Goal: Task Accomplishment & Management: Use online tool/utility

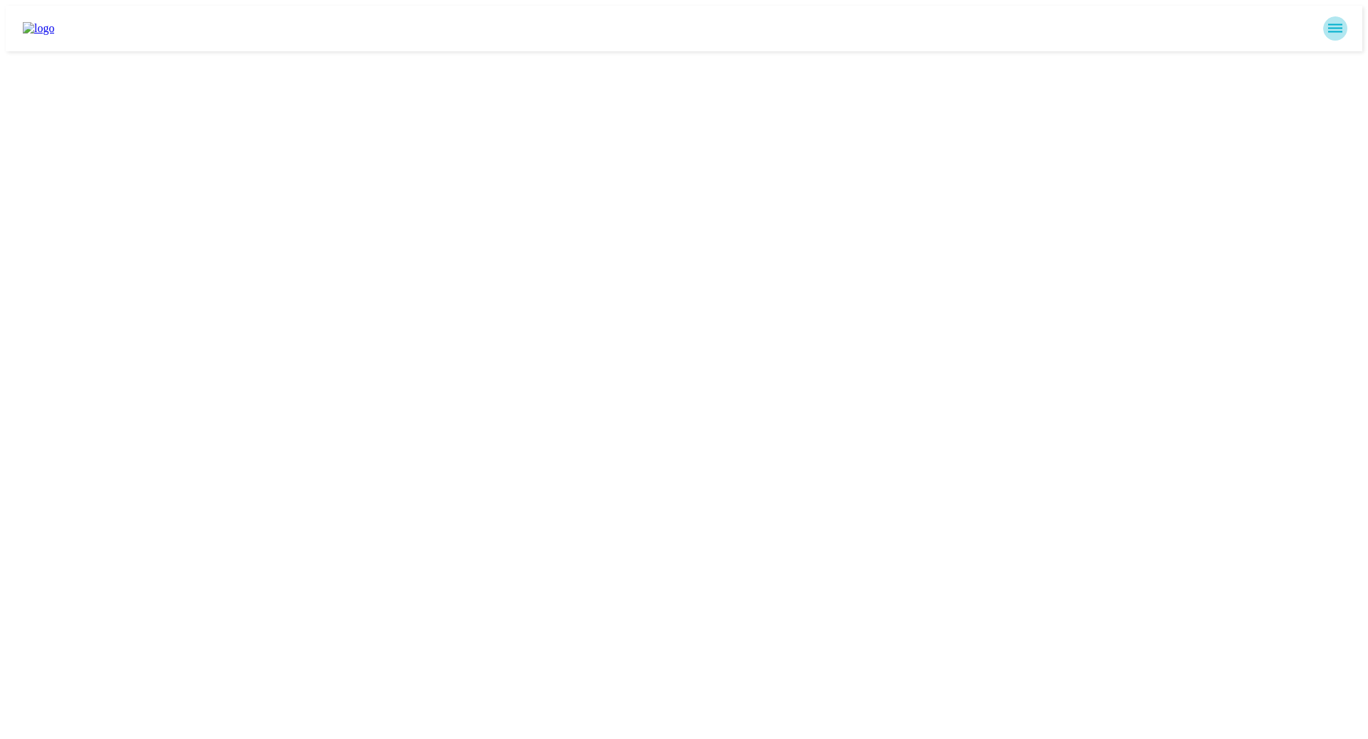
click at [1341, 21] on icon "sidemenu" at bounding box center [1335, 28] width 17 height 17
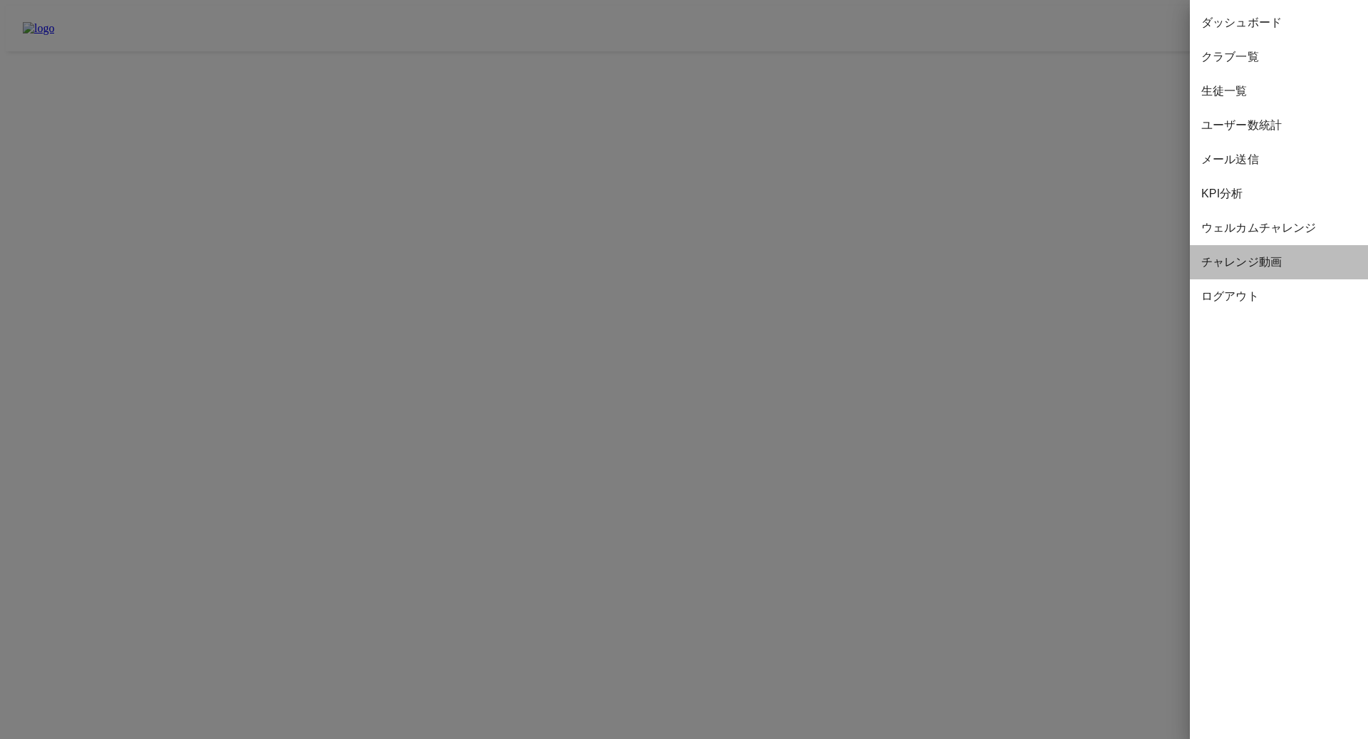
click at [1226, 248] on div "チャレンジ動画" at bounding box center [1279, 262] width 178 height 34
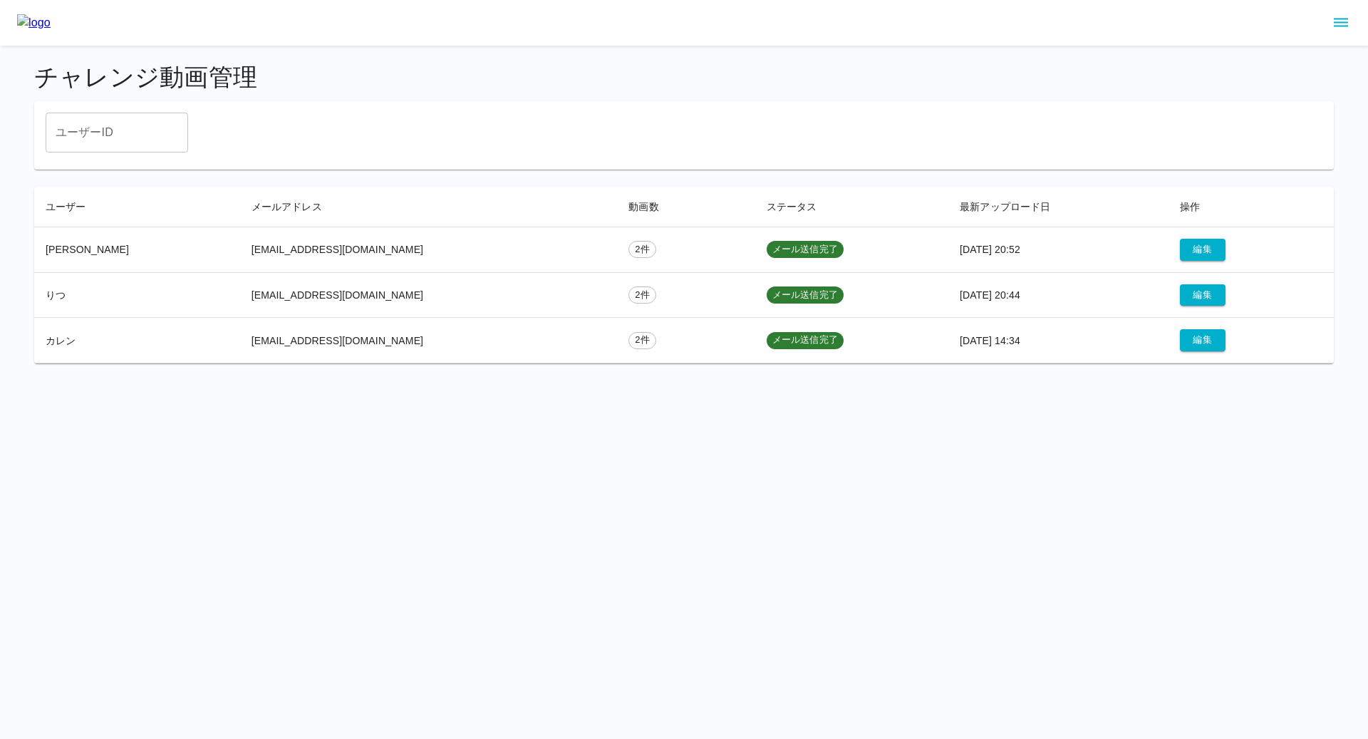
click at [327, 340] on td "[EMAIL_ADDRESS][DOMAIN_NAME]" at bounding box center [429, 341] width 378 height 46
click at [1180, 345] on button "編集" at bounding box center [1203, 340] width 46 height 22
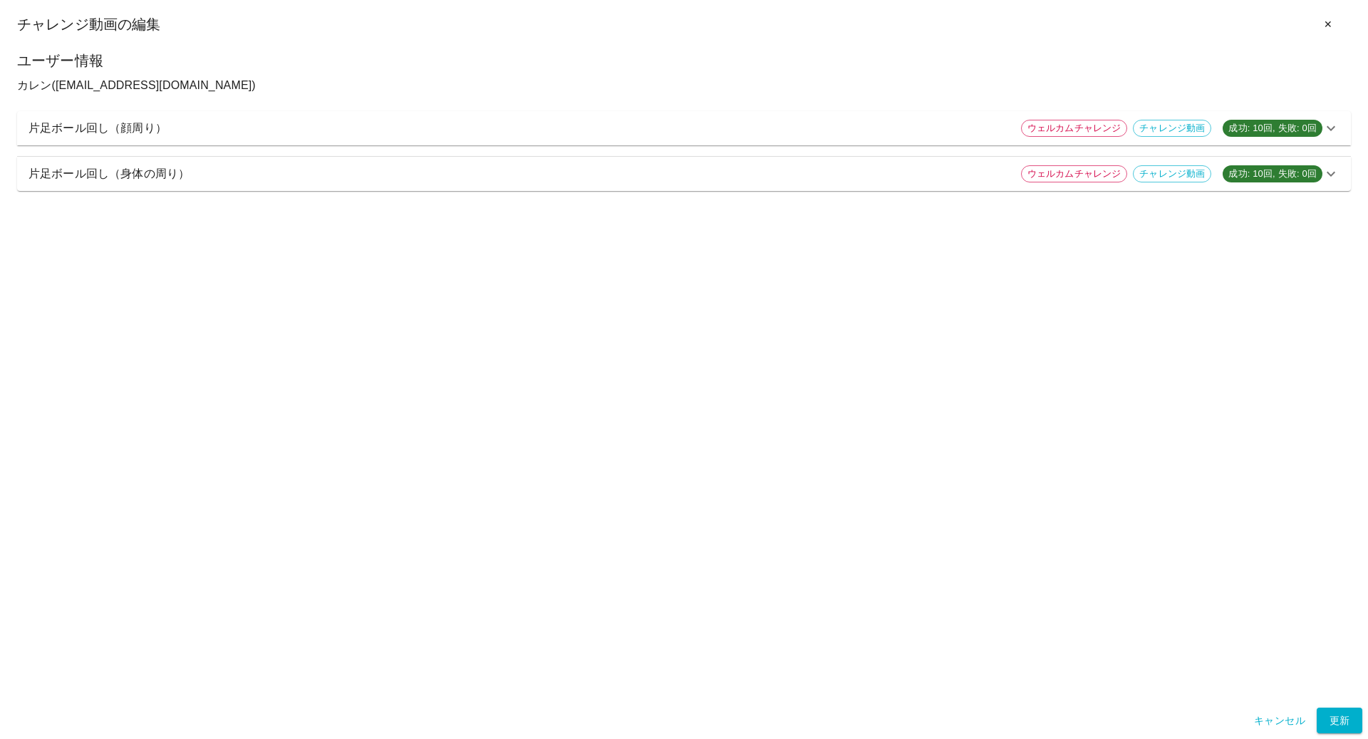
click at [810, 174] on p "片足ボール回し（身体の周り）" at bounding box center [519, 173] width 981 height 17
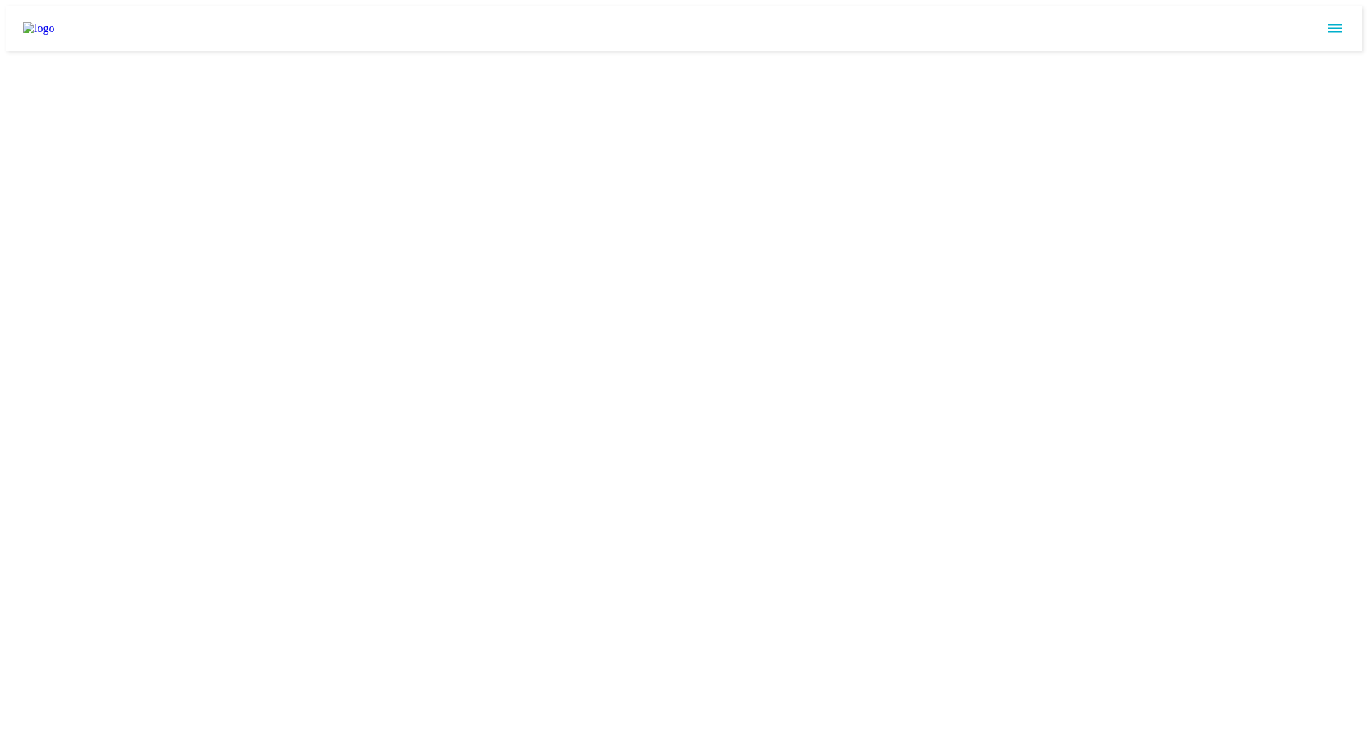
click at [1334, 20] on icon "sidemenu" at bounding box center [1335, 28] width 17 height 17
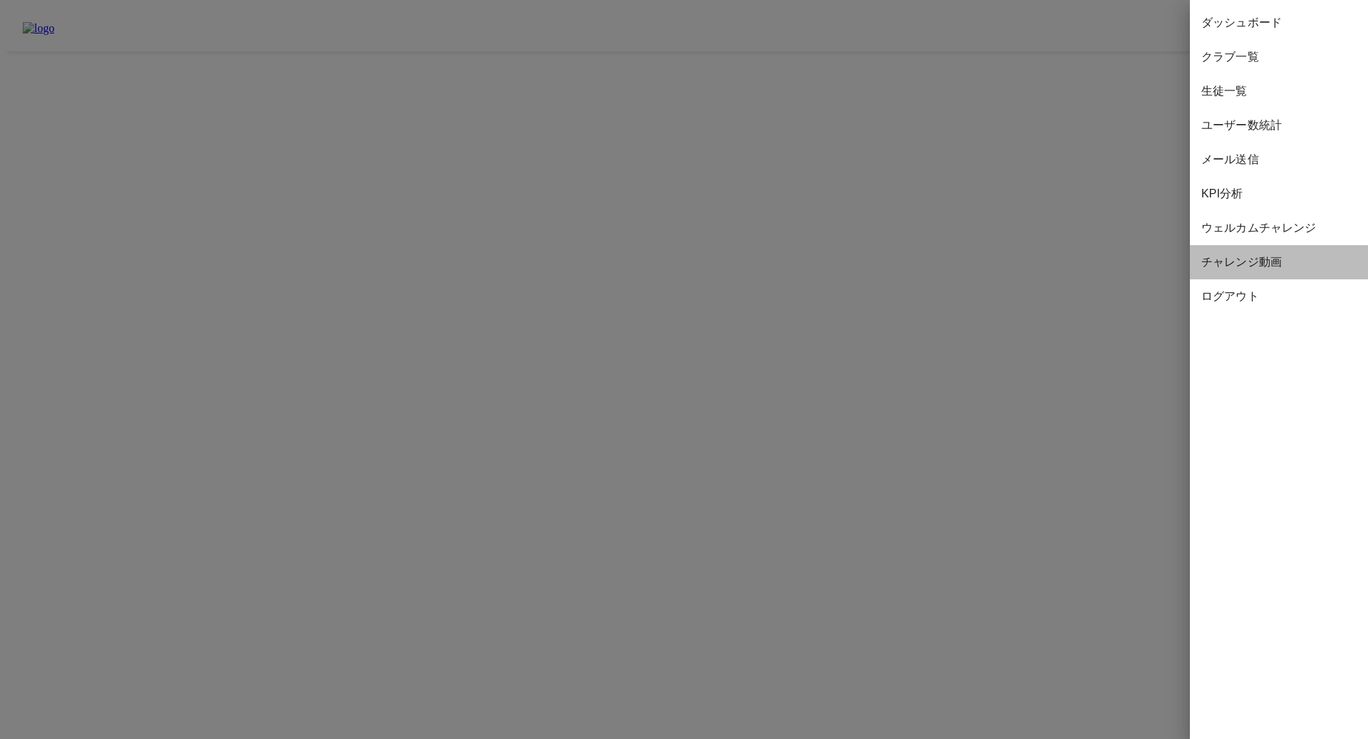
click at [1242, 269] on span "チャレンジ動画" at bounding box center [1279, 262] width 155 height 17
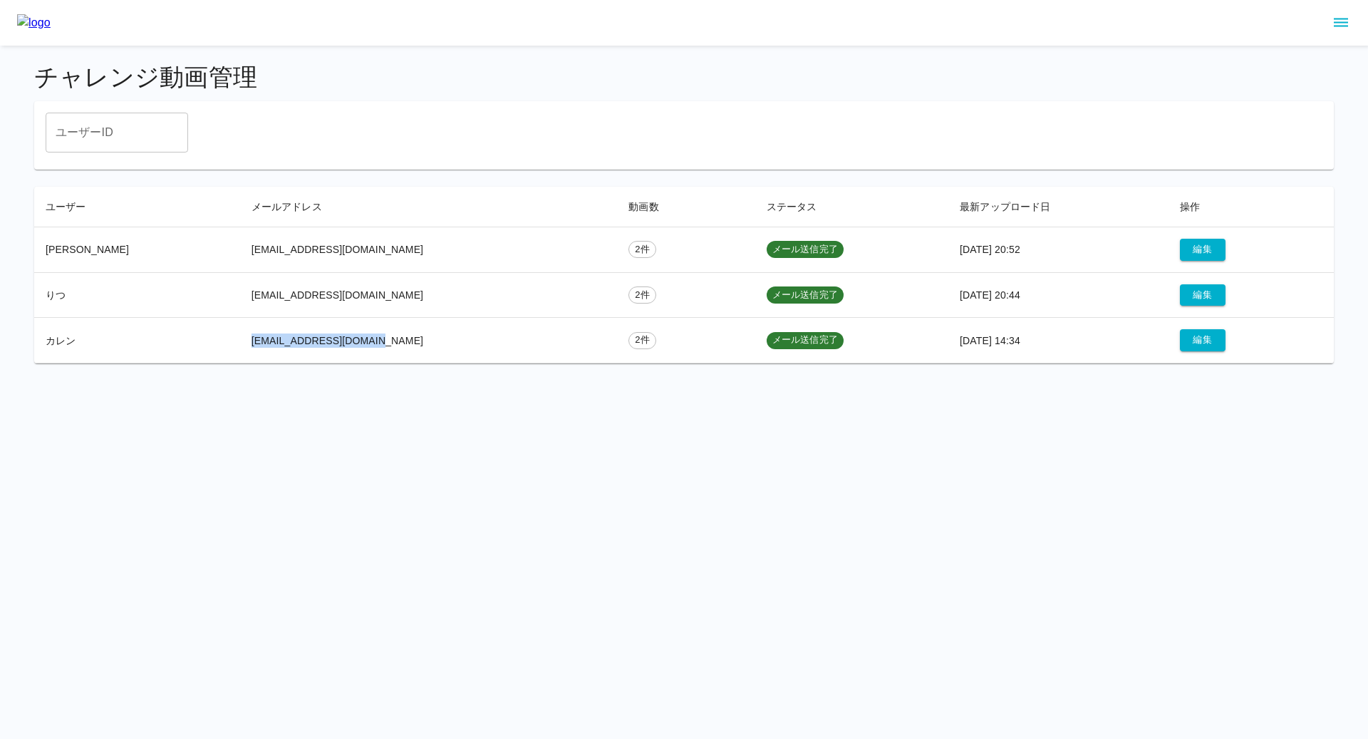
drag, startPoint x: 231, startPoint y: 339, endPoint x: 383, endPoint y: 341, distance: 151.8
click at [383, 341] on td "[EMAIL_ADDRESS][DOMAIN_NAME]" at bounding box center [429, 341] width 378 height 46
copy td "[EMAIL_ADDRESS][DOMAIN_NAME]"
click at [331, 250] on td "[EMAIL_ADDRESS][DOMAIN_NAME]" at bounding box center [429, 250] width 378 height 46
drag, startPoint x: 214, startPoint y: 247, endPoint x: 416, endPoint y: 249, distance: 202.4
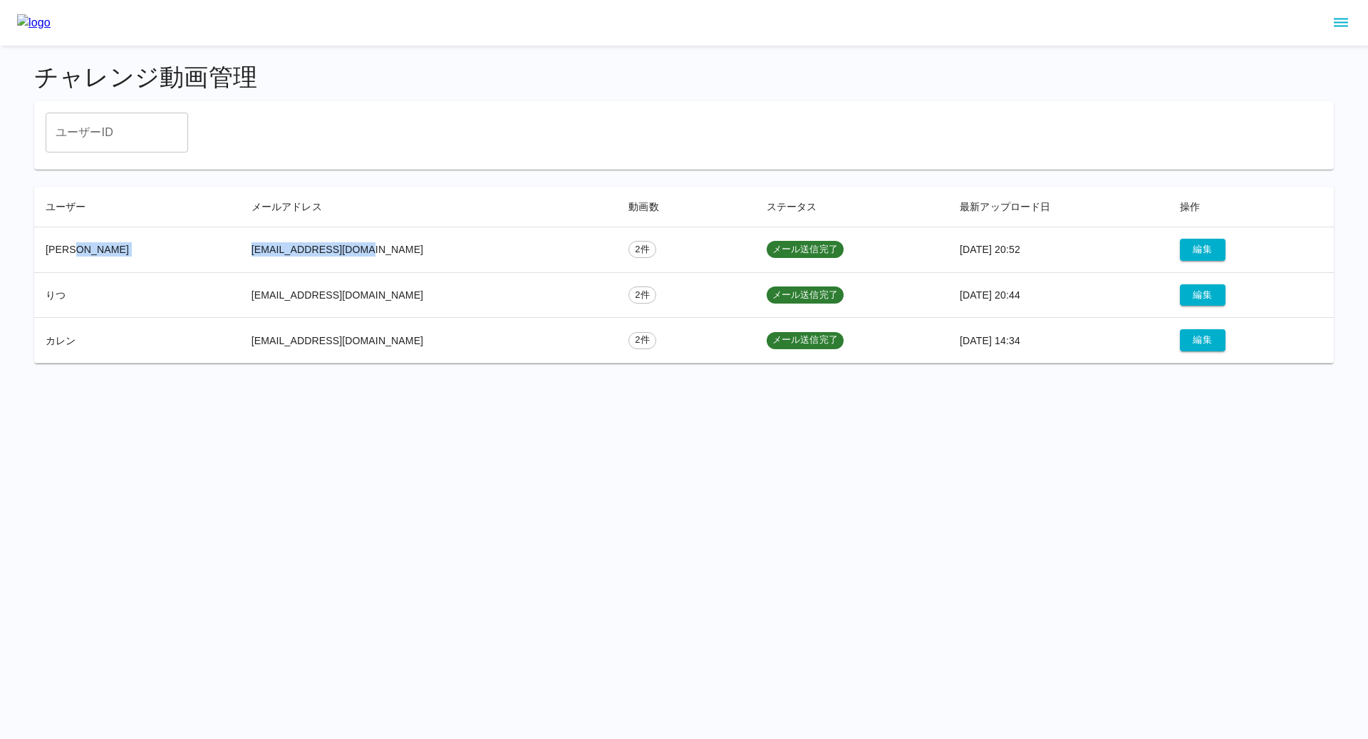
click at [416, 249] on tr "[PERSON_NAME] [PERSON_NAME][EMAIL_ADDRESS][DOMAIN_NAME] 2件 メール送信完了 [DATE] 20:52…" at bounding box center [684, 250] width 1300 height 46
copy tr "[EMAIL_ADDRESS][DOMAIN_NAME]"
click at [322, 286] on td "[EMAIL_ADDRESS][DOMAIN_NAME]" at bounding box center [429, 295] width 378 height 46
drag, startPoint x: 230, startPoint y: 295, endPoint x: 410, endPoint y: 295, distance: 179.6
click at [410, 295] on td "[EMAIL_ADDRESS][DOMAIN_NAME]" at bounding box center [429, 295] width 378 height 46
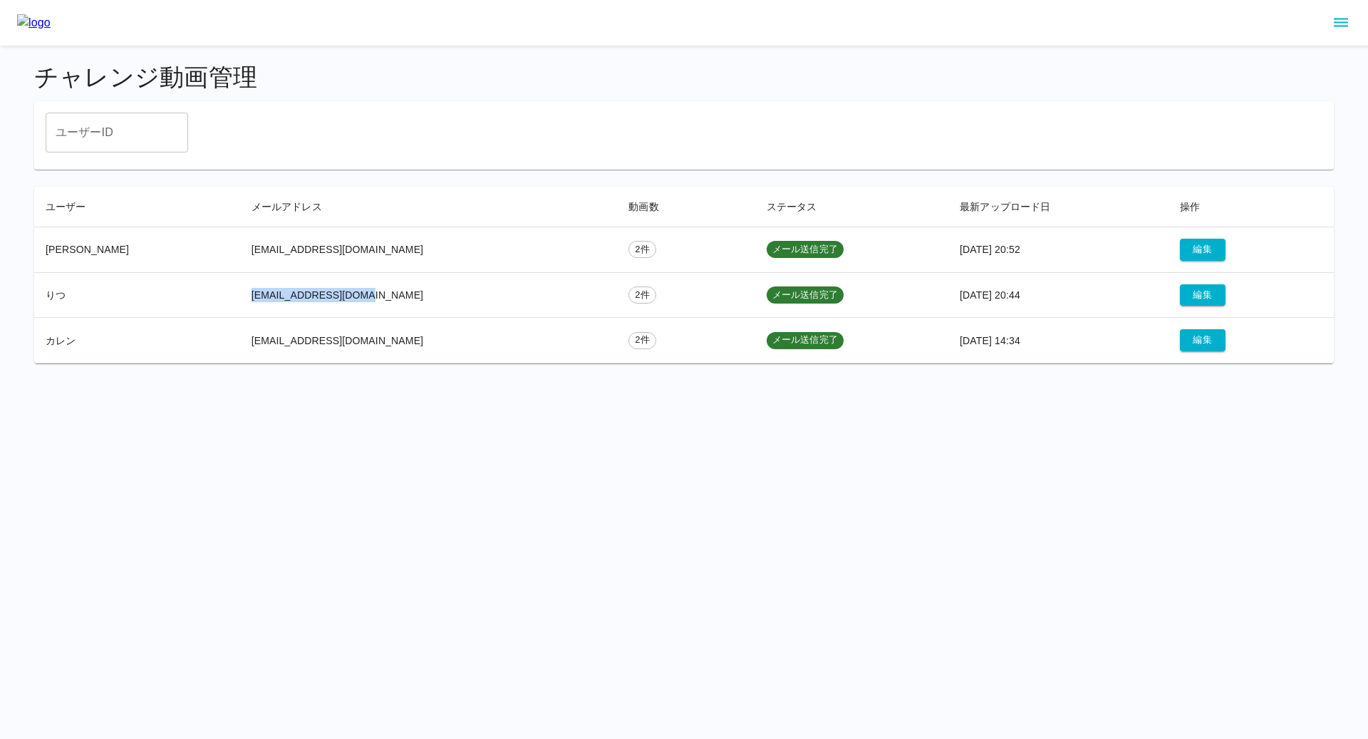
copy td "[EMAIL_ADDRESS][DOMAIN_NAME]"
